Goal: Information Seeking & Learning: Learn about a topic

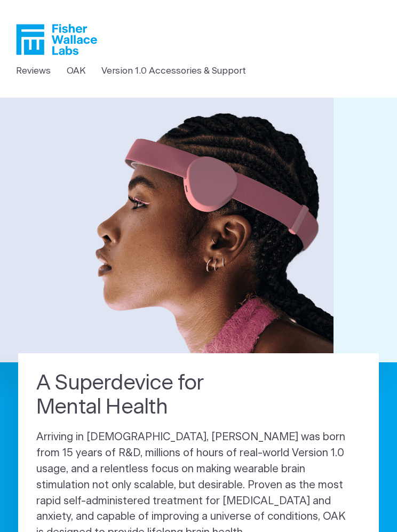
click at [66, 32] on icon "Fisher Wallace" at bounding box center [60, 39] width 73 height 31
click at [75, 72] on link "OAK" at bounding box center [76, 71] width 19 height 14
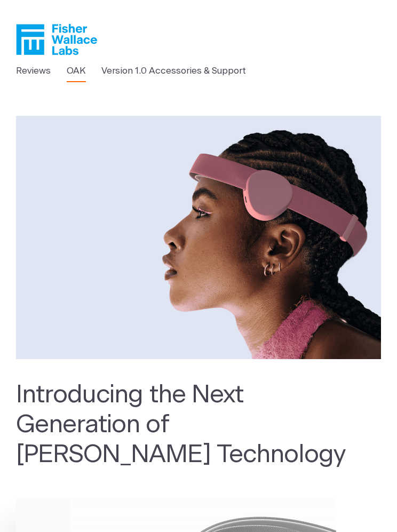
click at [68, 38] on icon "Fisher Wallace" at bounding box center [60, 39] width 73 height 31
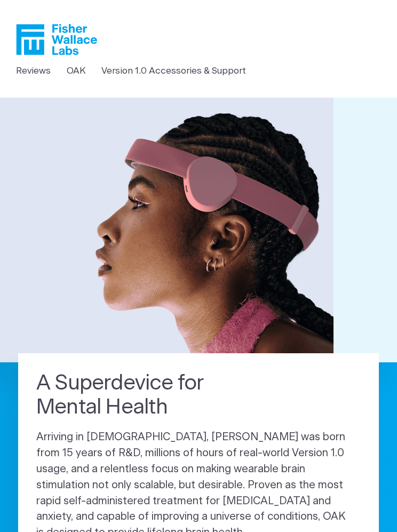
click at [213, 60] on header "Reviews OAK Version 1.0 Accessories & Support" at bounding box center [198, 49] width 397 height 98
click at [197, 65] on link "Version 1.0 Accessories & Support" at bounding box center [173, 71] width 145 height 14
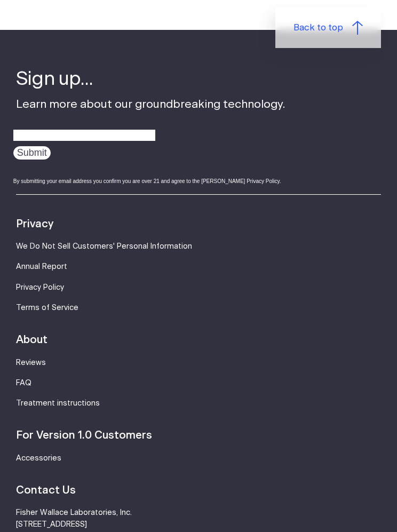
scroll to position [900, 0]
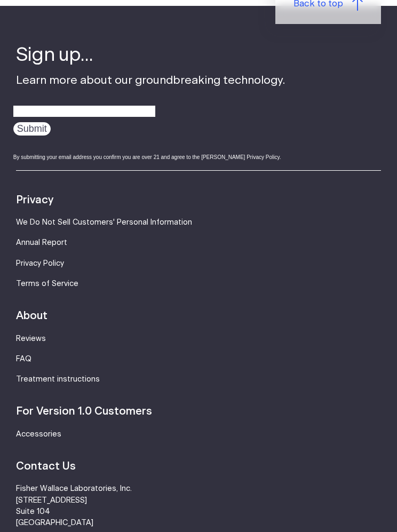
click at [23, 360] on link "FAQ" at bounding box center [23, 359] width 15 height 7
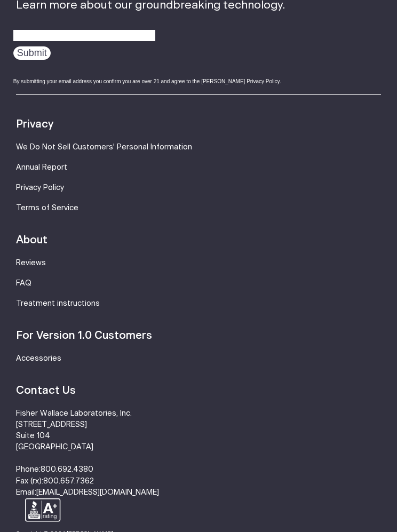
scroll to position [1456, 0]
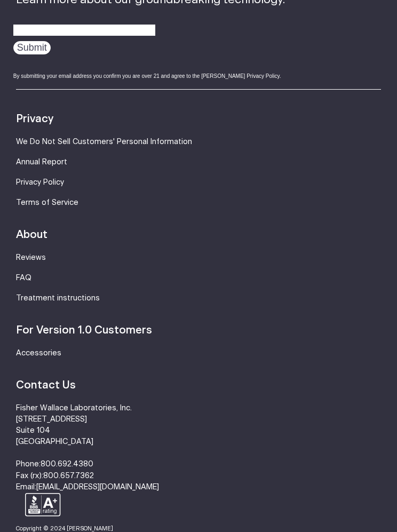
click at [333, 392] on ul "Contact Us Fisher Wallace Laboratories, Inc. 630 Flushing Avenue Suite 104 Broo…" at bounding box center [199, 436] width 366 height 116
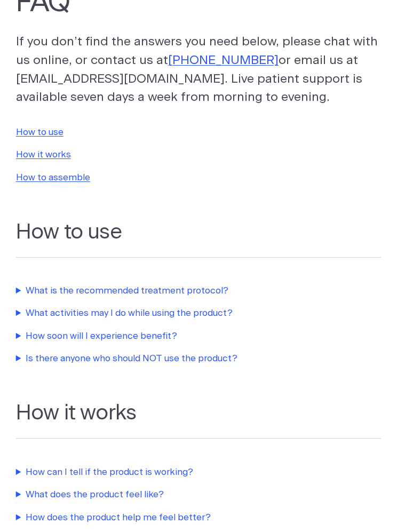
scroll to position [0, 0]
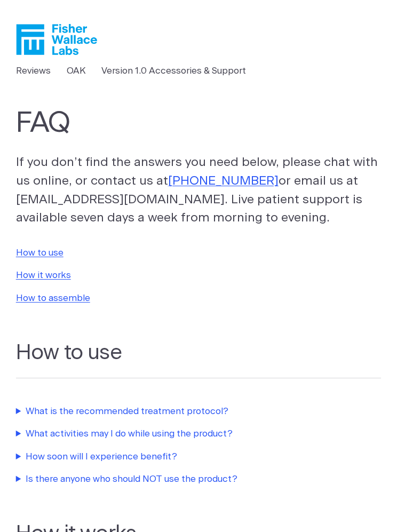
click at [54, 33] on icon "Fisher Wallace" at bounding box center [56, 39] width 81 height 31
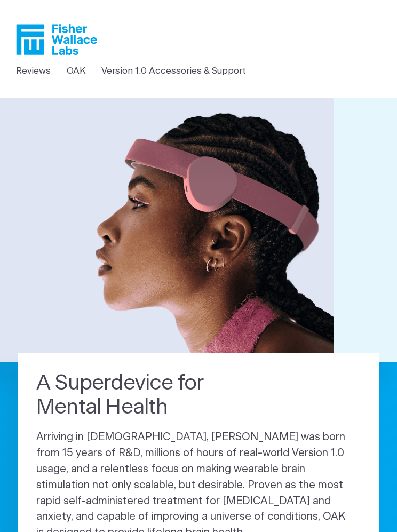
click at [34, 65] on link "Reviews" at bounding box center [33, 71] width 35 height 14
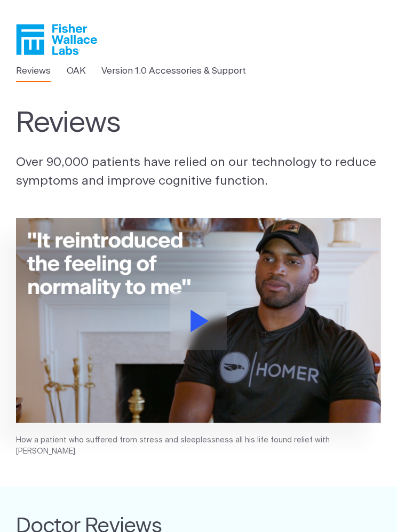
click at [76, 28] on icon "Fisher Wallace" at bounding box center [60, 39] width 73 height 31
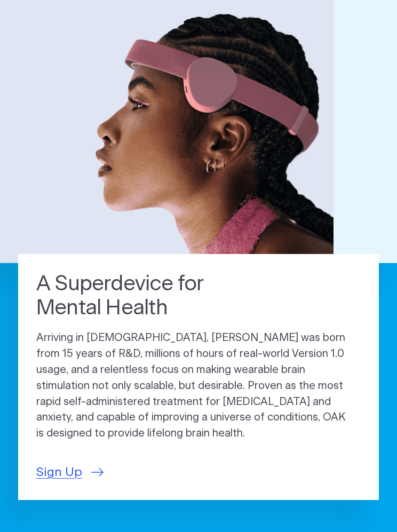
scroll to position [100, 0]
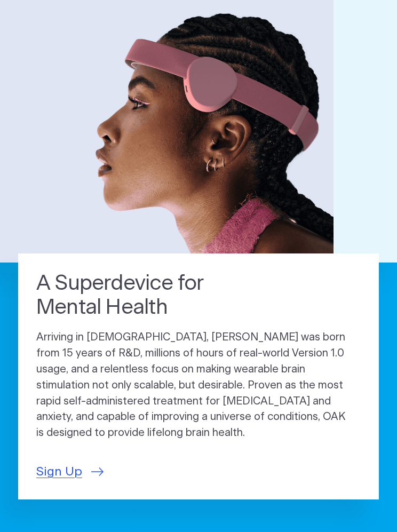
click at [78, 463] on span "Sign Up" at bounding box center [59, 472] width 46 height 19
